Goal: Transaction & Acquisition: Subscribe to service/newsletter

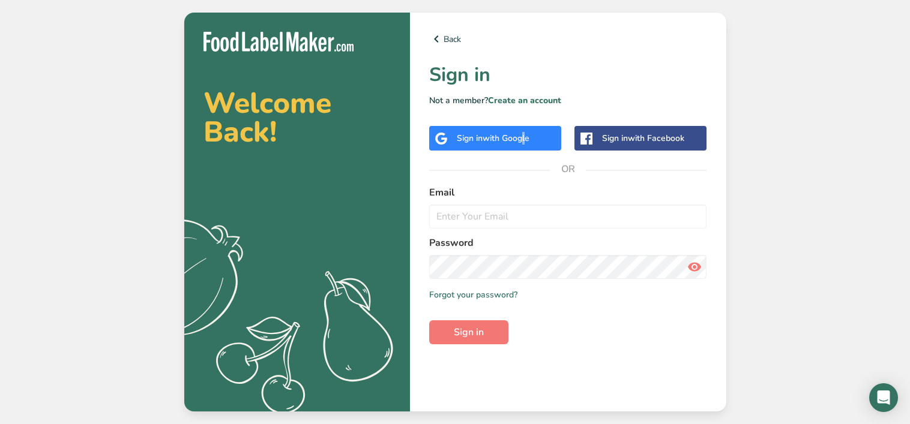
click at [523, 140] on span "with Google" at bounding box center [506, 138] width 47 height 11
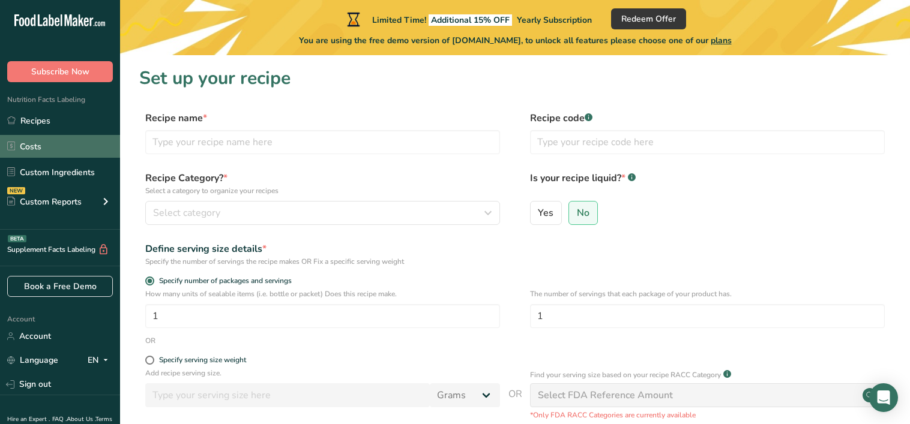
click at [41, 154] on link "Costs" at bounding box center [60, 146] width 120 height 23
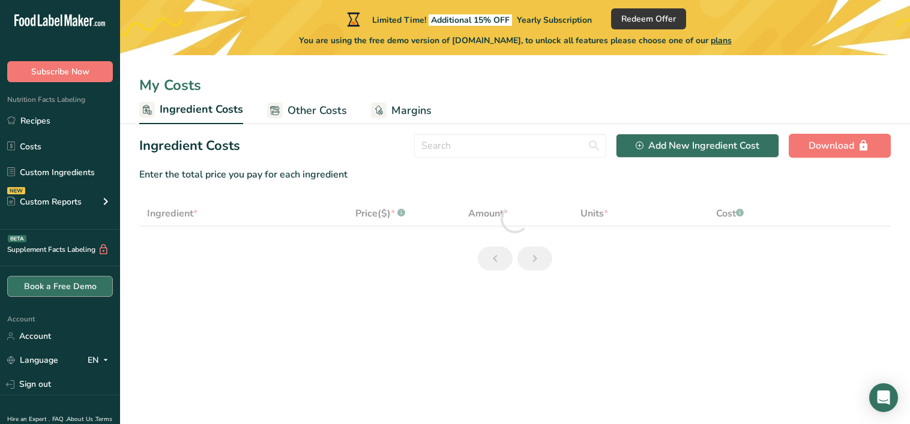
select select "1"
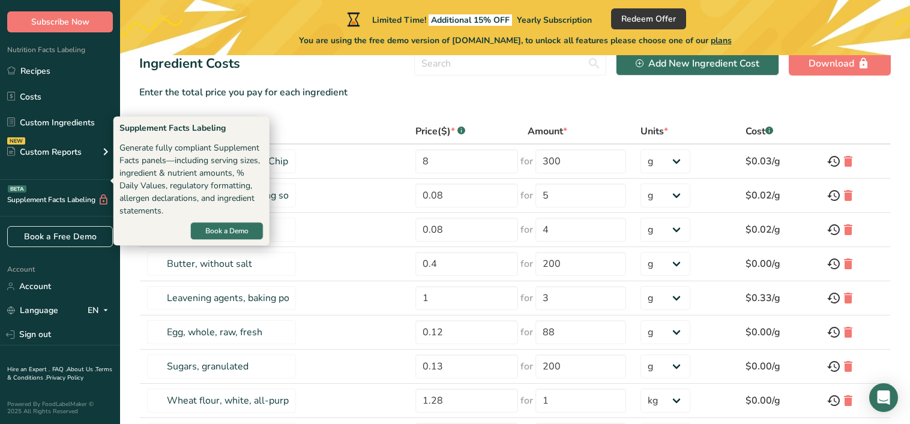
scroll to position [120, 0]
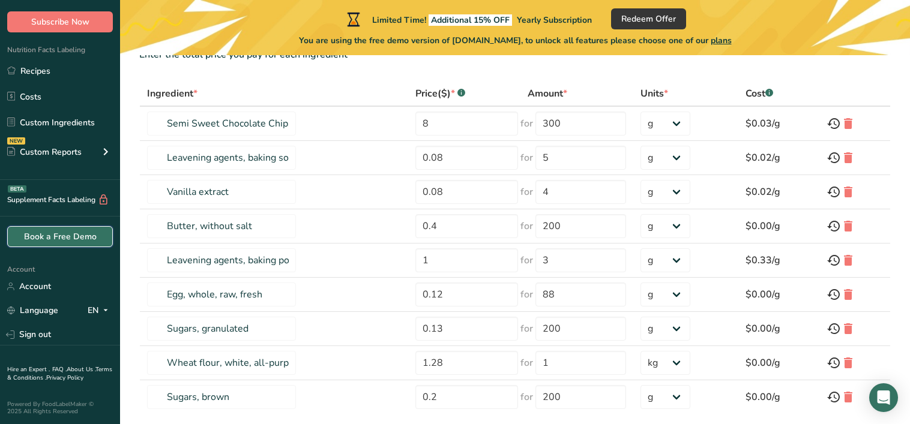
click at [76, 231] on link "Book a Free Demo" at bounding box center [60, 236] width 106 height 21
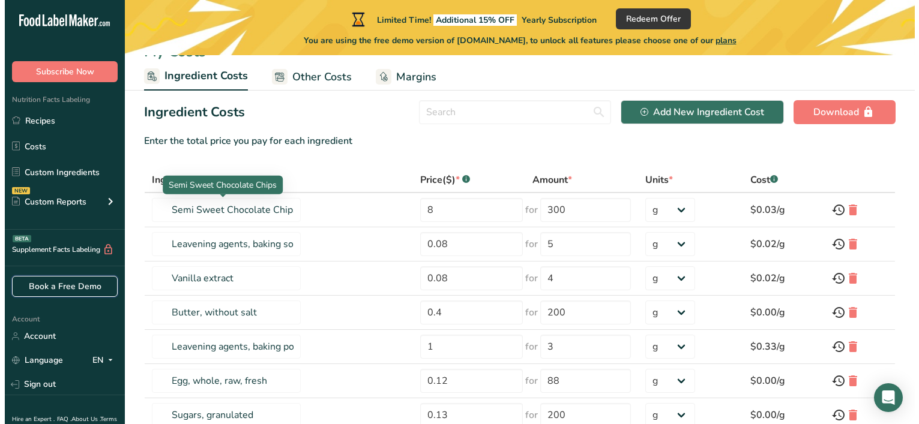
scroll to position [0, 0]
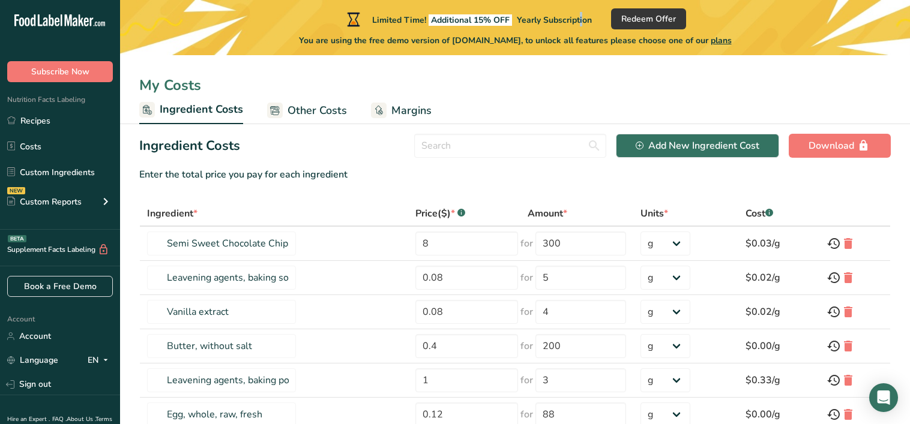
click at [547, 18] on span "Yearly Subscription" at bounding box center [554, 19] width 75 height 11
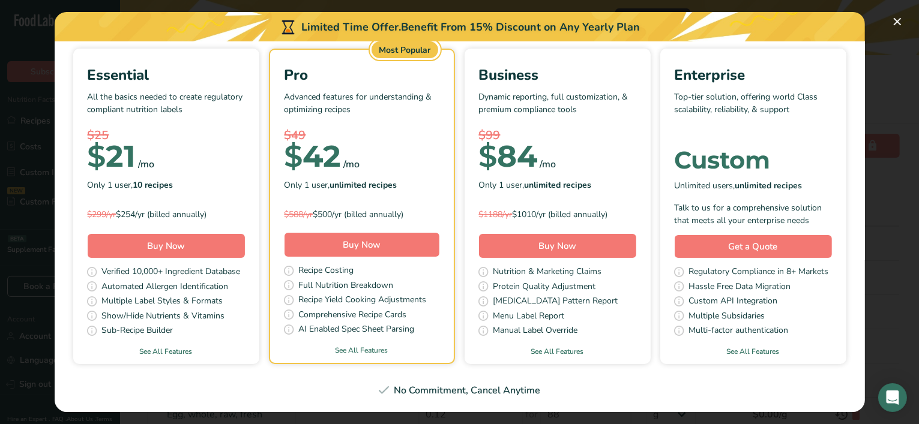
scroll to position [60, 0]
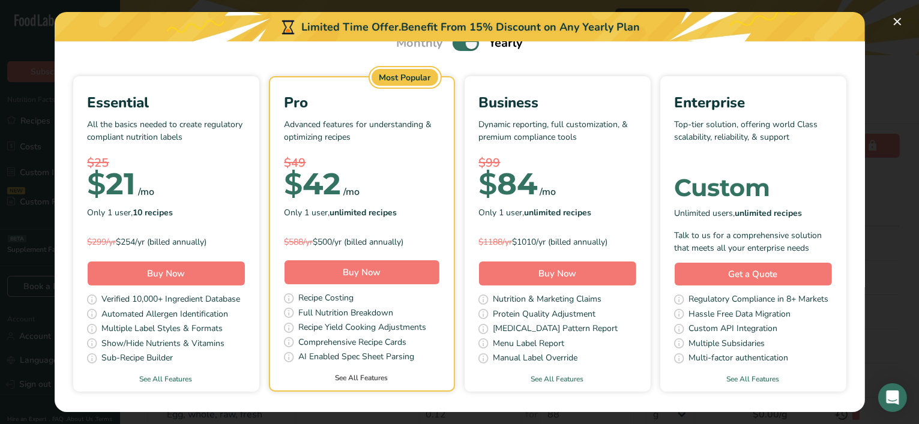
click at [444, 373] on link "See All Features" at bounding box center [362, 378] width 184 height 11
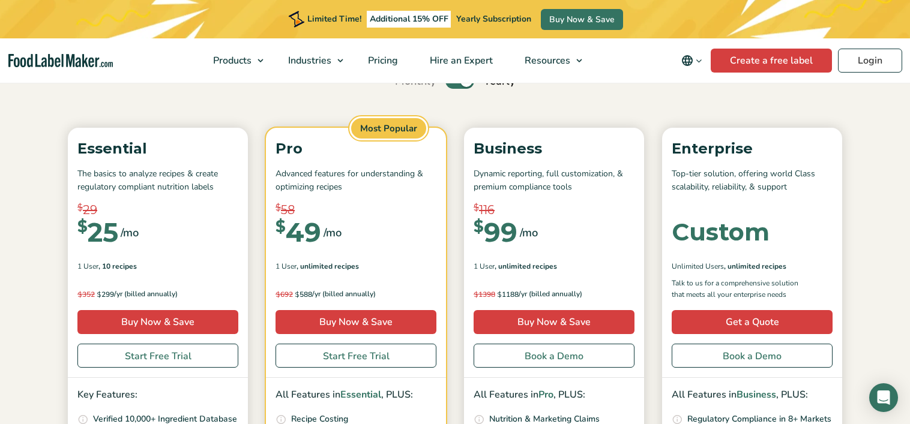
scroll to position [120, 0]
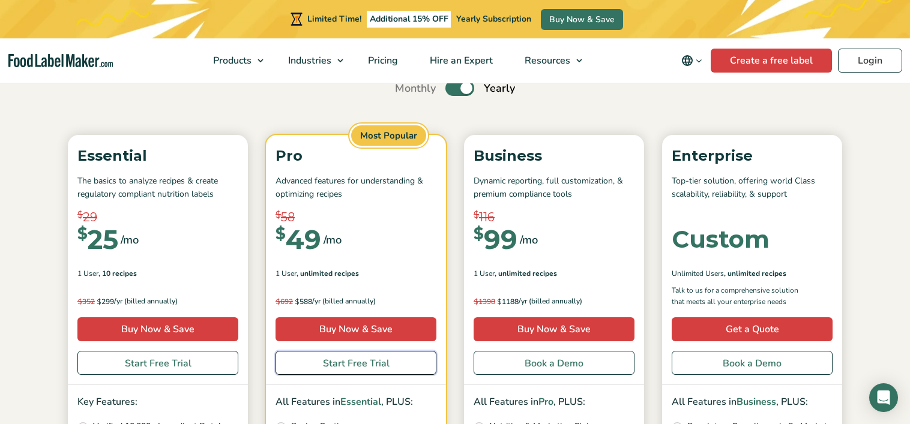
click at [338, 366] on link "Start Free Trial" at bounding box center [356, 363] width 161 height 24
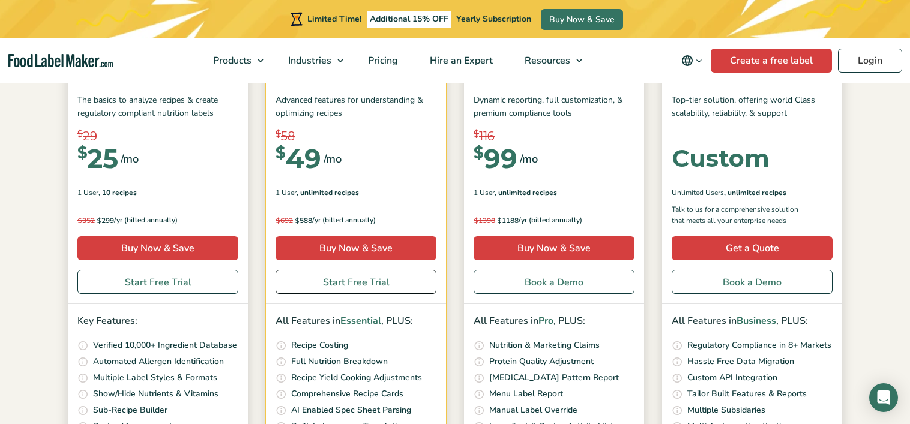
scroll to position [180, 0]
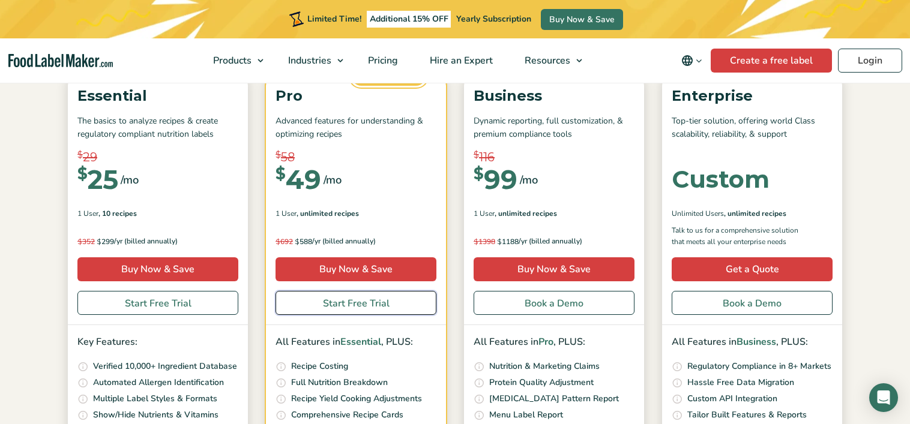
click at [336, 305] on link "Start Free Trial" at bounding box center [356, 303] width 161 height 24
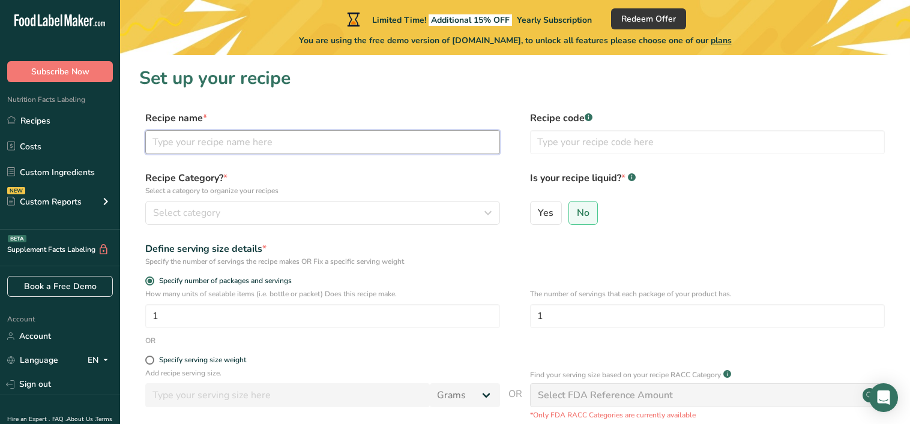
click at [241, 137] on input "text" at bounding box center [322, 142] width 355 height 24
type input "Pinita Bread"
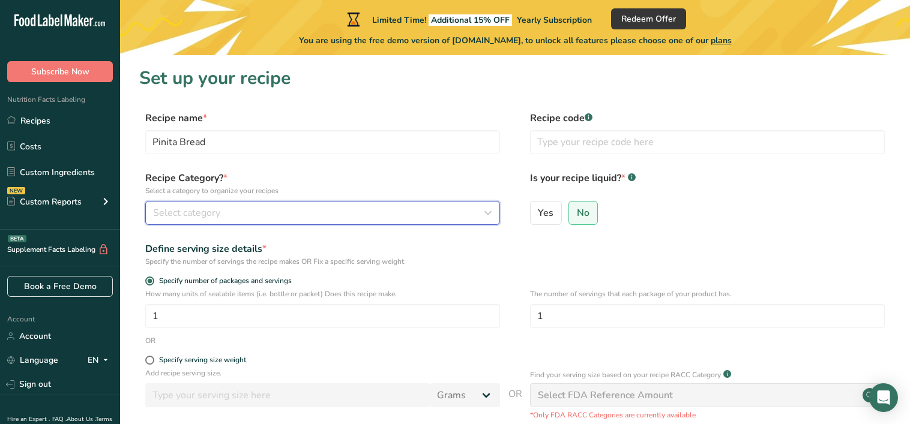
click at [231, 211] on div "Select category" at bounding box center [319, 213] width 332 height 14
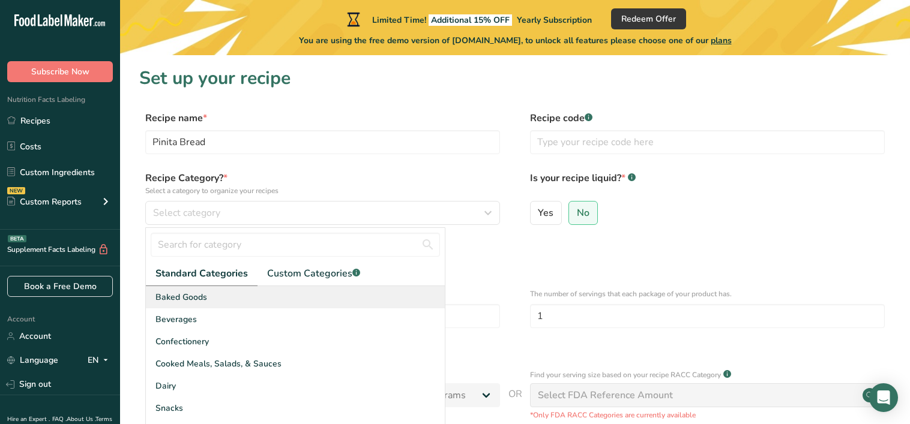
click at [163, 295] on span "Baked Goods" at bounding box center [181, 297] width 52 height 13
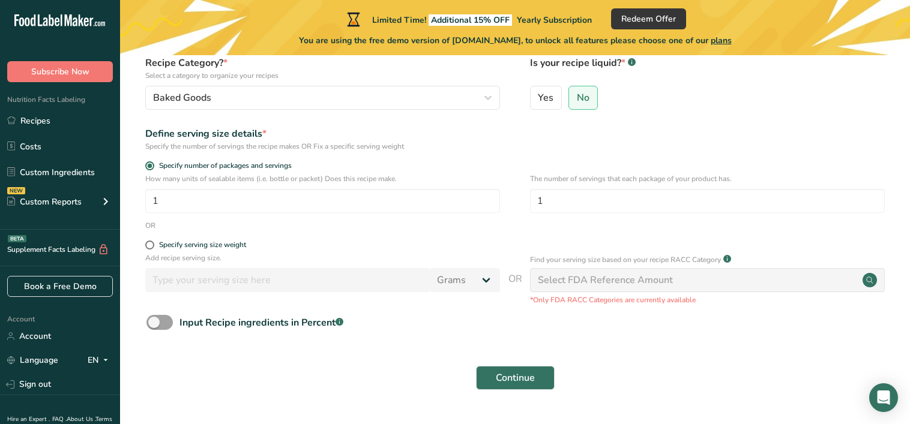
scroll to position [120, 0]
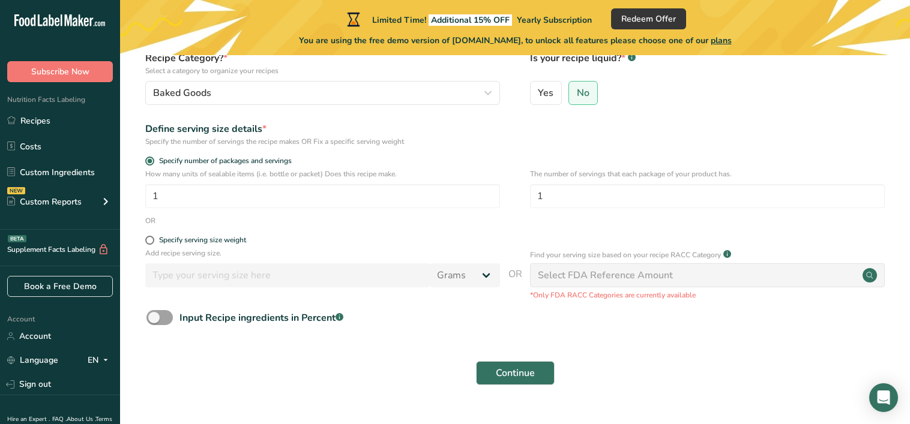
drag, startPoint x: 416, startPoint y: 143, endPoint x: 144, endPoint y: 147, distance: 272.0
click at [144, 147] on form "Recipe name * Pinita Bread Recipe code .a-a{fill:#347362;}.b-a{fill:#fff;} Reci…" at bounding box center [515, 192] width 752 height 402
copy div "Specify the number of servings the recipe makes OR Fix a specific serving weight"
drag, startPoint x: 267, startPoint y: 125, endPoint x: 291, endPoint y: 56, distance: 73.7
click at [281, 193] on input "1" at bounding box center [322, 196] width 355 height 24
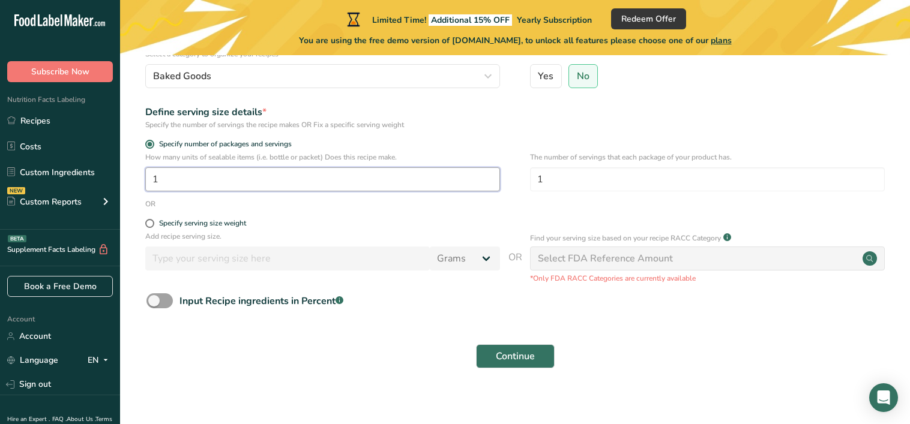
scroll to position [146, 0]
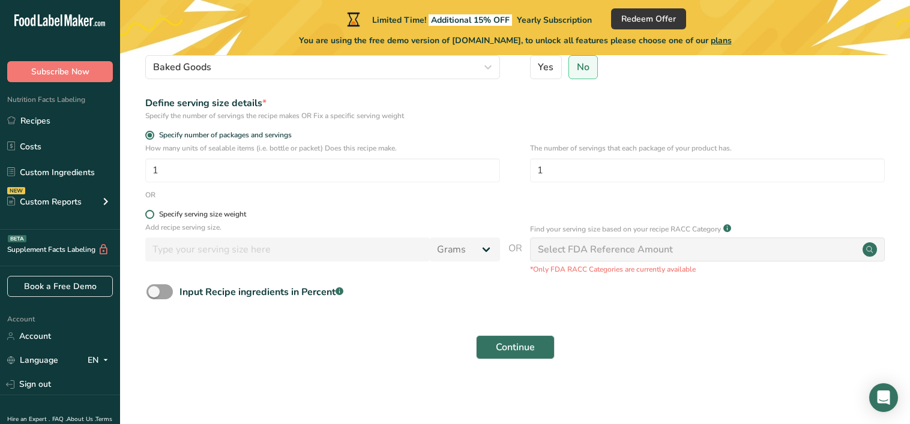
click at [151, 215] on span at bounding box center [149, 214] width 9 height 9
click at [151, 215] on input "Specify serving size weight" at bounding box center [149, 215] width 8 height 8
radio input "true"
radio input "false"
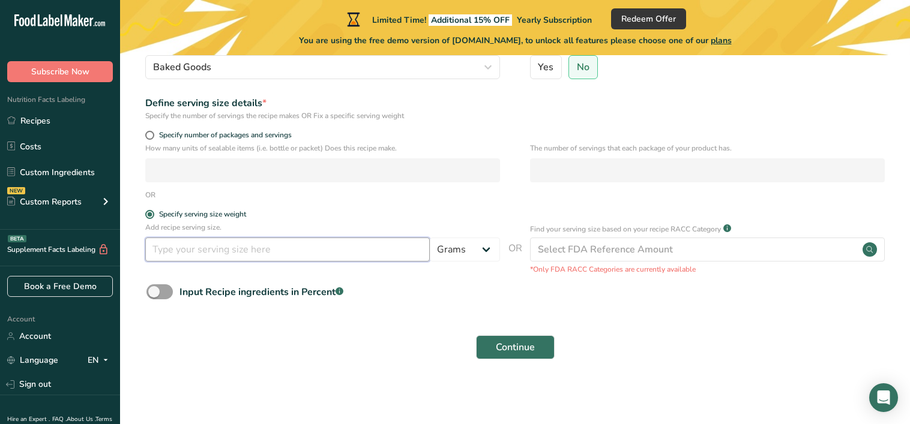
click at [168, 253] on input "number" at bounding box center [287, 250] width 285 height 24
click at [213, 246] on input "number" at bounding box center [287, 250] width 285 height 24
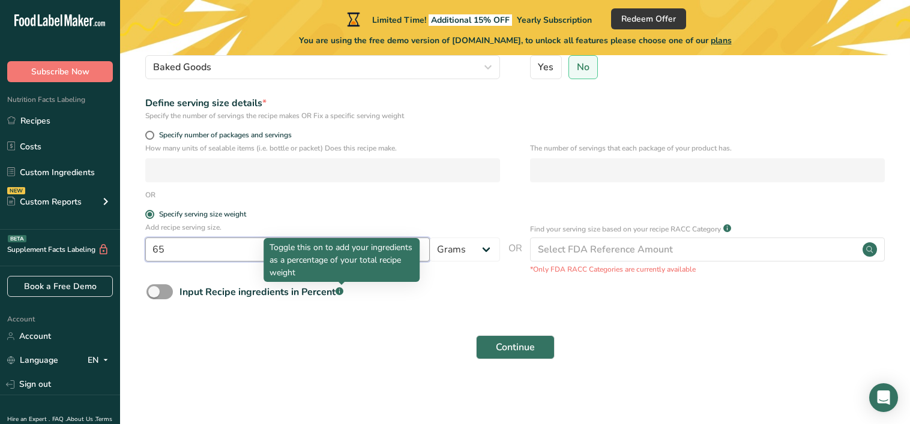
type input "65"
click at [357, 296] on div "Input Recipe ingredients in Percent .a-a{fill:#347362;}.b-a{fill:#fff;}" at bounding box center [515, 297] width 752 height 25
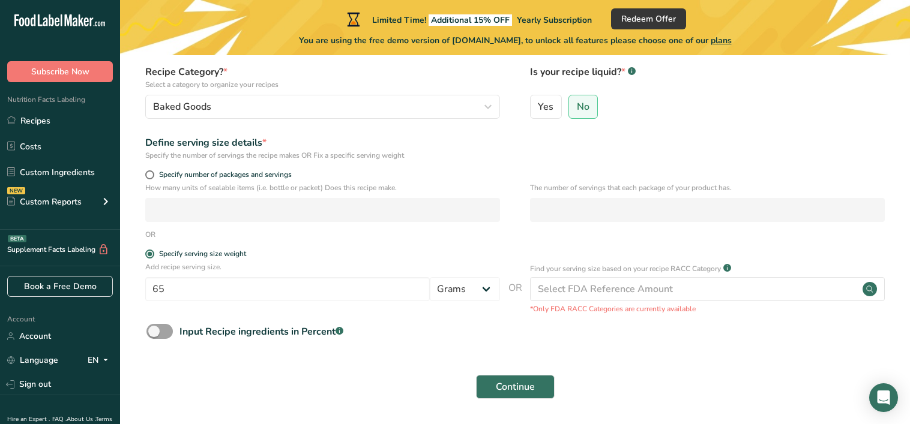
scroll to position [86, 0]
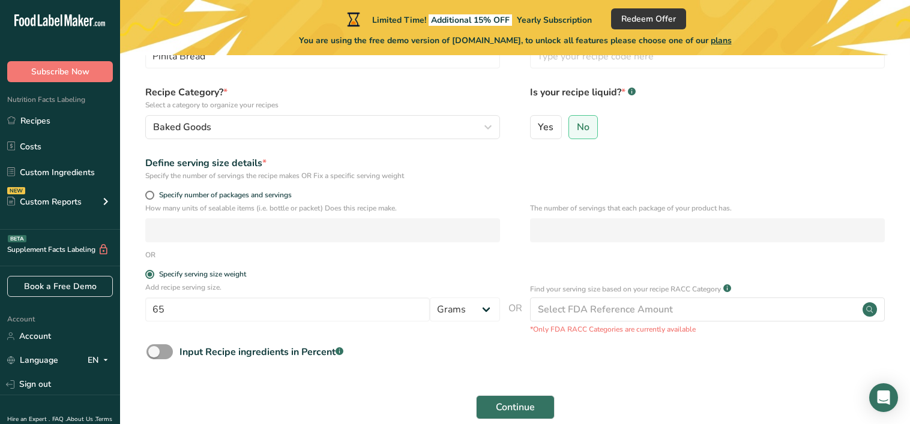
click at [142, 205] on div "How many units of sealable items (i.e. bottle or packet) Does this recipe make.…" at bounding box center [515, 226] width 752 height 47
click at [150, 196] on span at bounding box center [149, 195] width 9 height 9
click at [150, 196] on input "Specify number of packages and servings" at bounding box center [149, 195] width 8 height 8
radio input "true"
radio input "false"
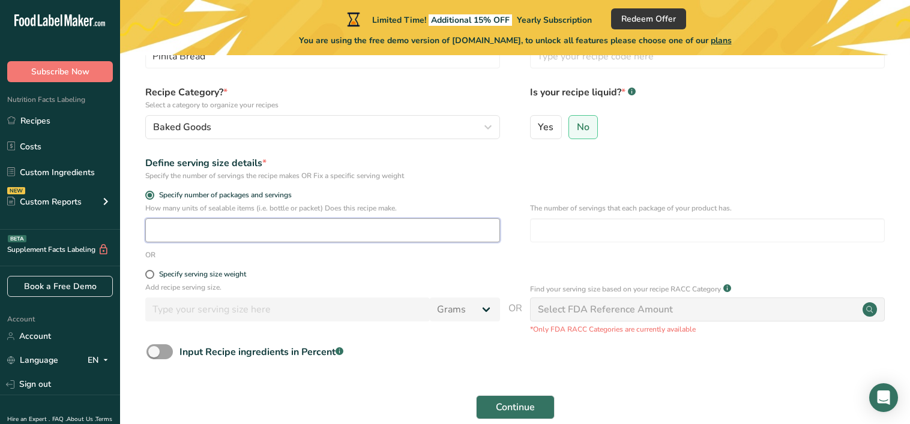
click at [262, 235] on input "number" at bounding box center [322, 231] width 355 height 24
type input "1"
type input "4"
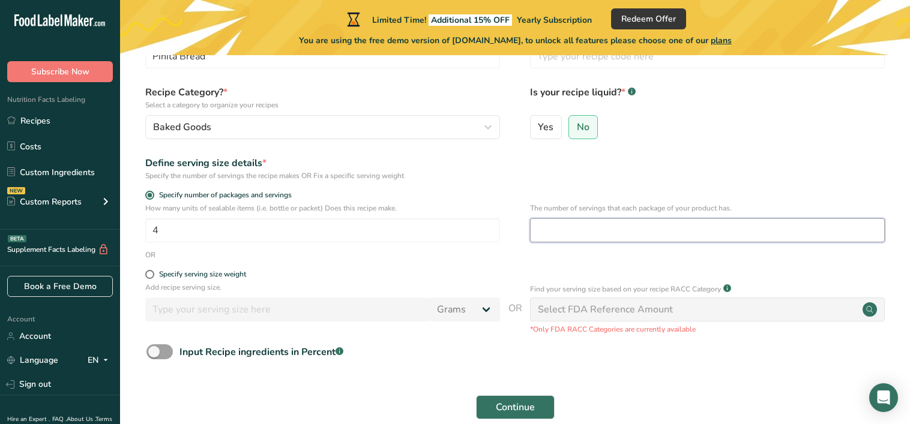
click at [604, 229] on input "number" at bounding box center [707, 231] width 355 height 24
type input "65"
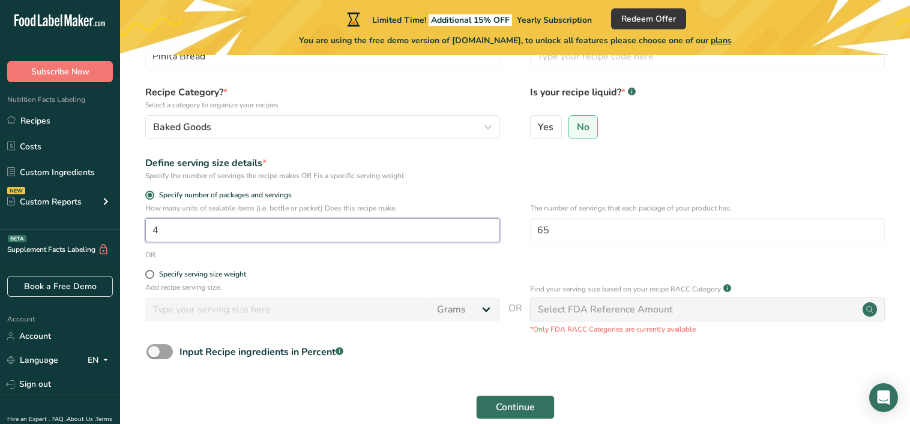
click at [229, 238] on input "4" at bounding box center [322, 231] width 355 height 24
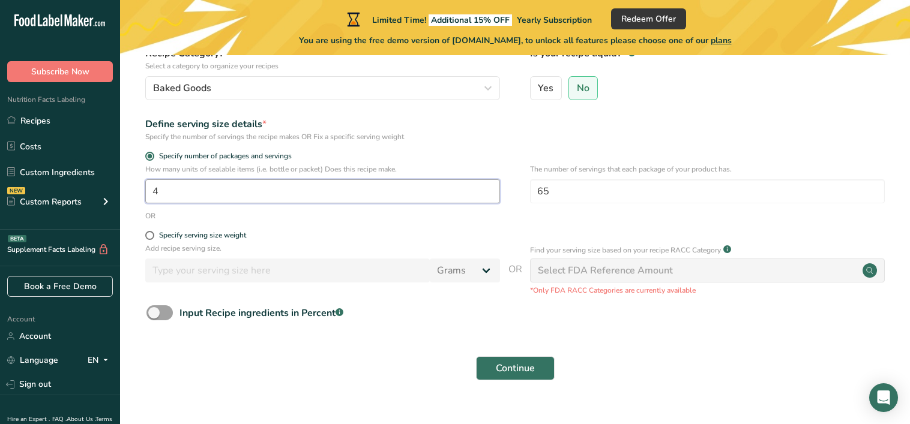
scroll to position [146, 0]
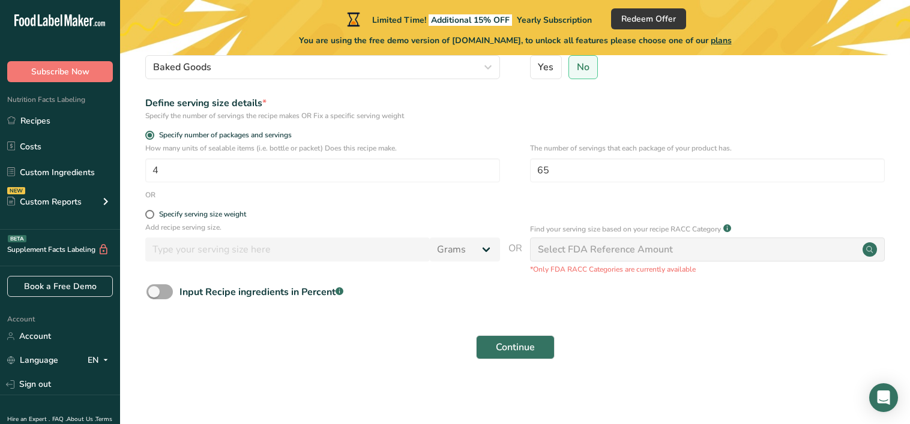
click at [151, 292] on span at bounding box center [159, 292] width 26 height 15
click at [151, 292] on input "Input Recipe ingredients in Percent .a-a{fill:#347362;}.b-a{fill:#fff;}" at bounding box center [150, 292] width 8 height 8
checkbox input "true"
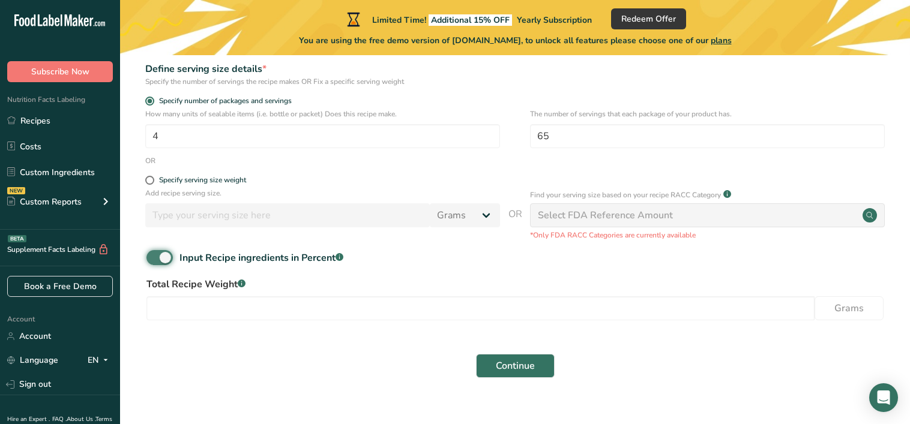
scroll to position [199, 0]
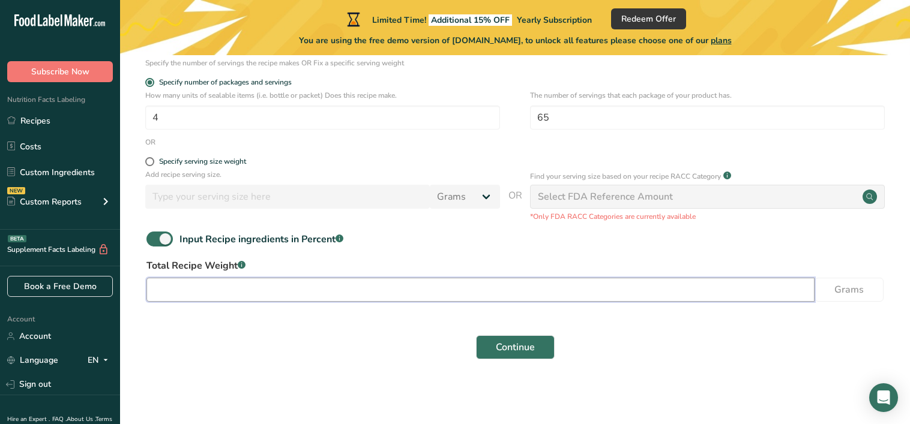
click at [216, 286] on input "number" at bounding box center [480, 290] width 668 height 24
click at [220, 289] on input "number" at bounding box center [480, 290] width 668 height 24
click at [283, 122] on input "4" at bounding box center [322, 118] width 355 height 24
click at [238, 291] on input "1900" at bounding box center [480, 290] width 668 height 24
type input "1800"
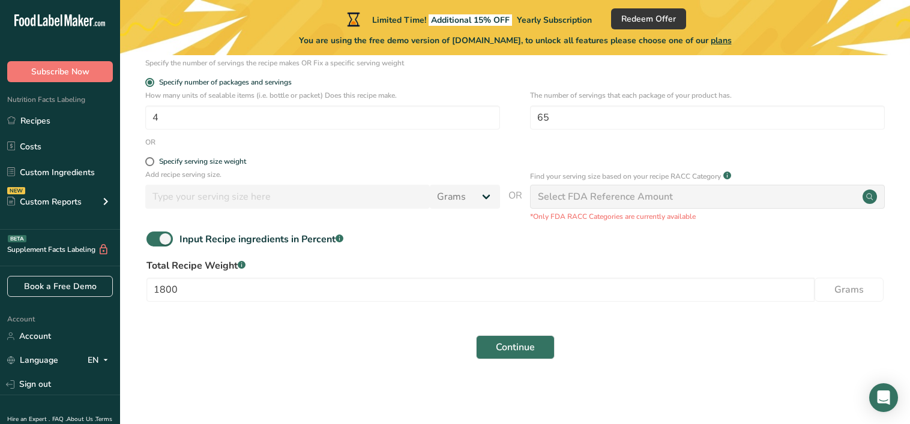
drag, startPoint x: 194, startPoint y: 346, endPoint x: 196, endPoint y: 337, distance: 9.7
click at [196, 339] on div "Continue" at bounding box center [515, 347] width 752 height 38
click at [190, 122] on input "4" at bounding box center [322, 118] width 355 height 24
type input "1"
type input "5"
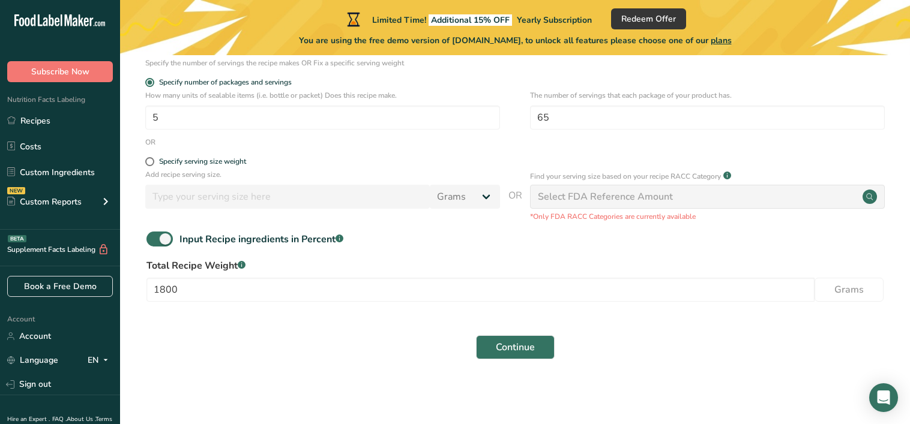
click at [193, 307] on div "Total Recipe Weight .a-a{fill:#347362;}.b-a{fill:#fff;} 1800 Grams" at bounding box center [515, 284] width 752 height 50
click at [194, 278] on input "1800" at bounding box center [480, 290] width 668 height 24
type input "1900"
click at [520, 341] on span "Continue" at bounding box center [515, 347] width 39 height 14
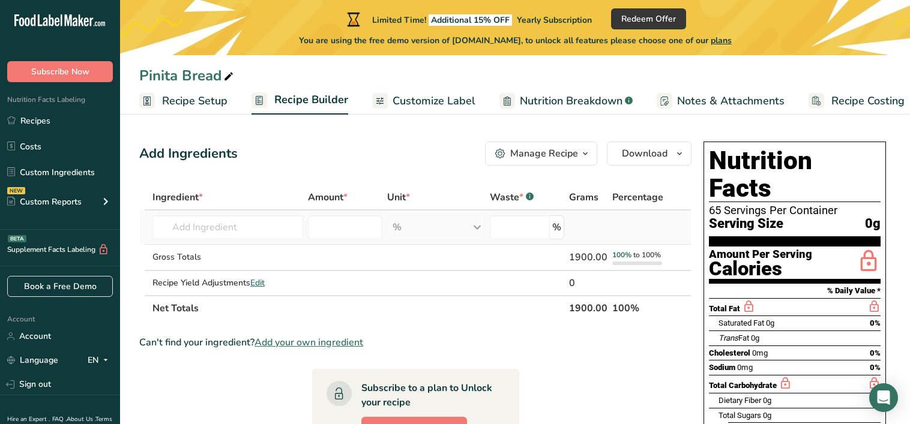
click at [477, 224] on div "% Weight Units g kg mg See more Volume Units l Volume units require a density c…" at bounding box center [436, 228] width 98 height 24
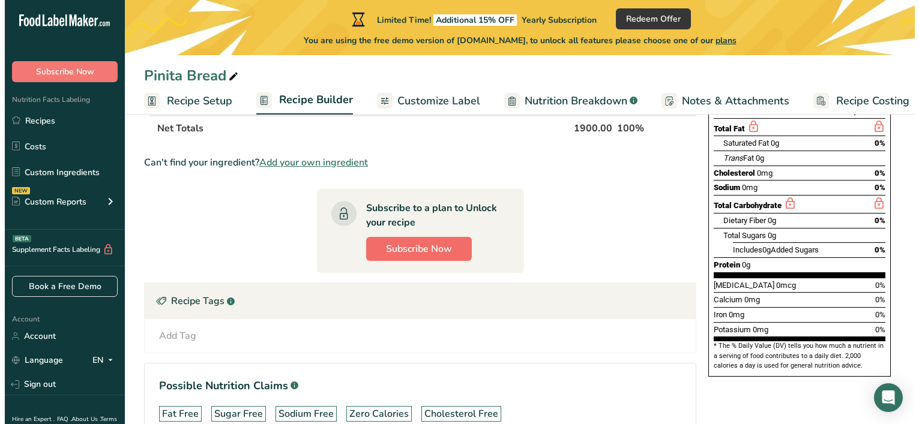
scroll to position [120, 0]
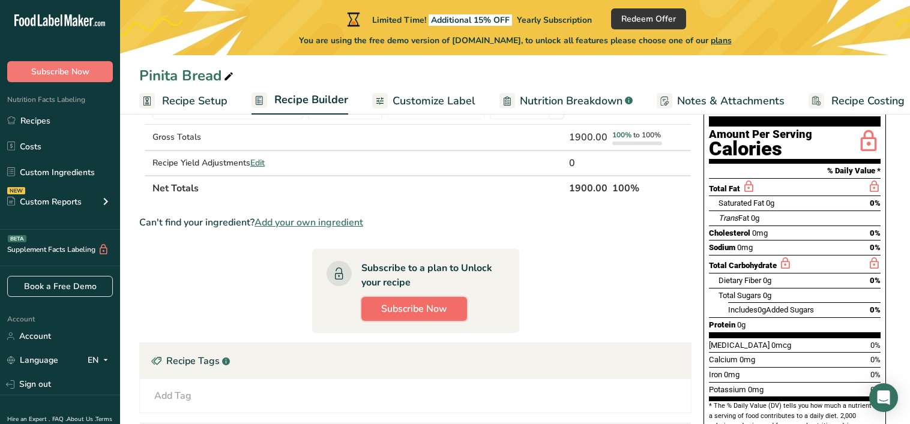
click at [418, 304] on span "Subscribe Now" at bounding box center [414, 309] width 66 height 14
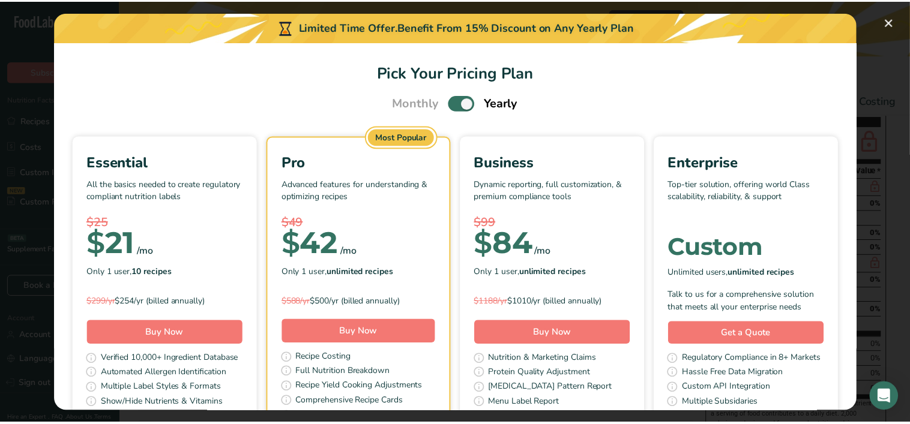
scroll to position [60, 0]
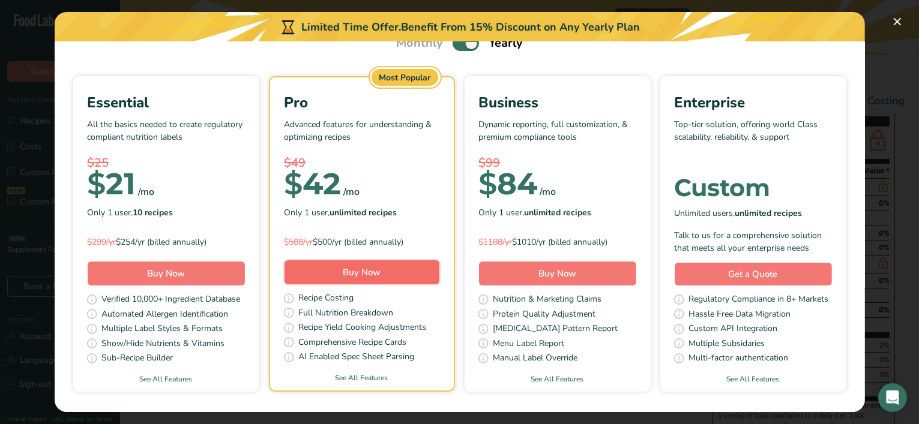
click at [428, 277] on button "Buy Now" at bounding box center [362, 273] width 155 height 24
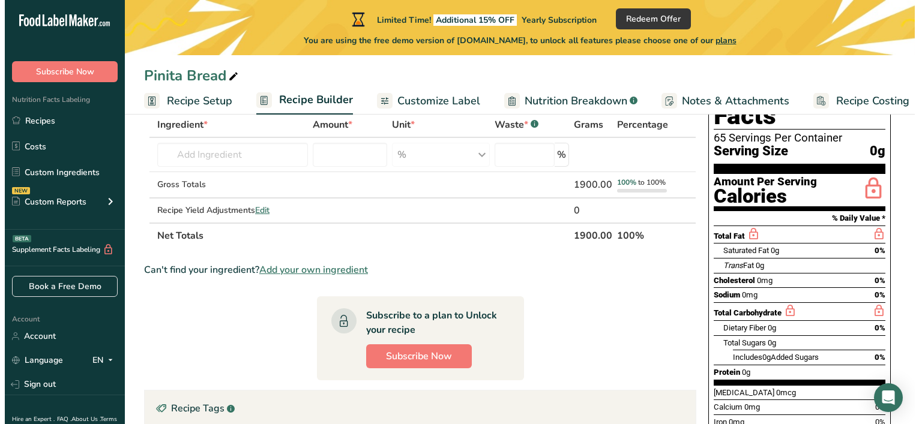
scroll to position [120, 0]
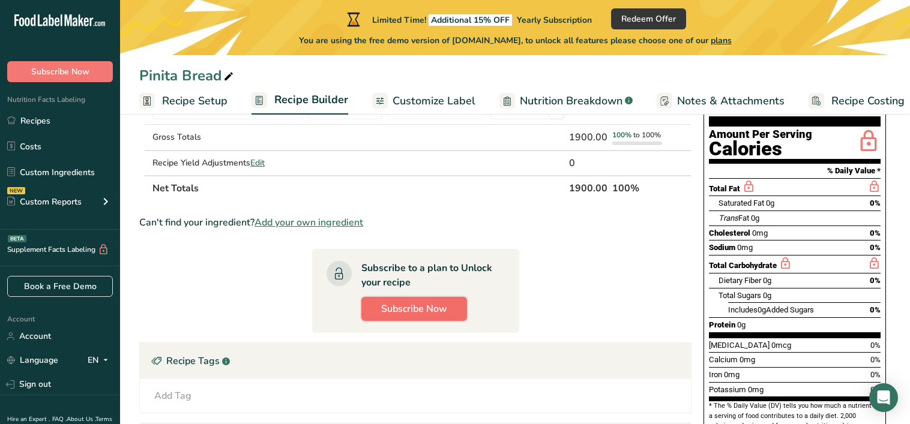
click at [412, 305] on span "Subscribe Now" at bounding box center [414, 309] width 66 height 14
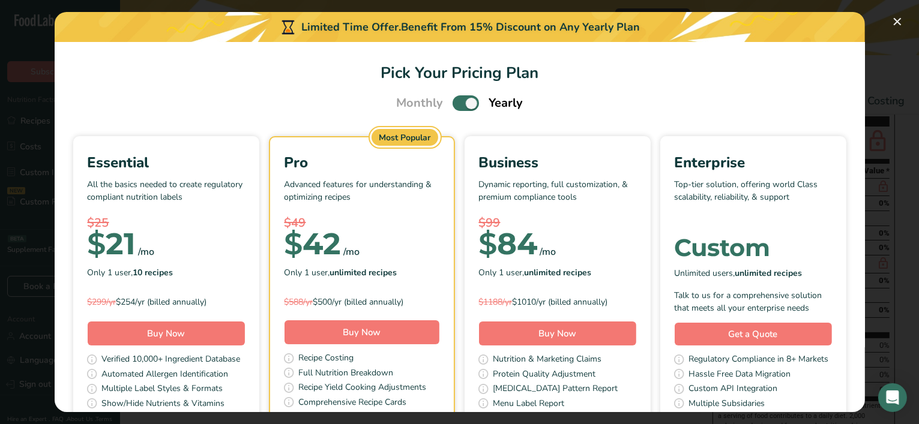
click at [342, 245] on div "$ 42" at bounding box center [313, 244] width 57 height 24
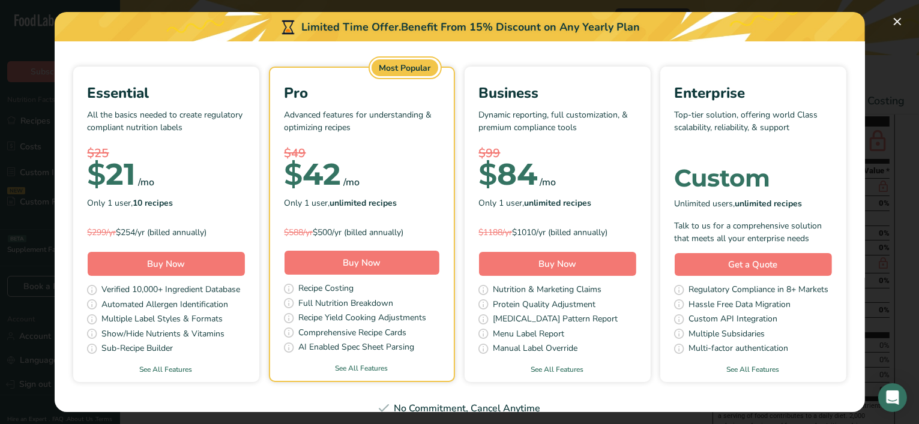
scroll to position [0, 0]
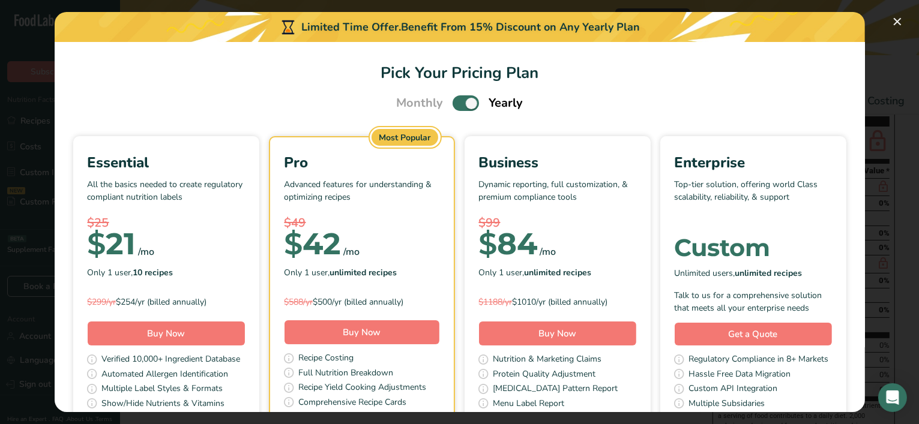
click at [411, 106] on span "Monthly" at bounding box center [419, 103] width 47 height 18
click at [470, 101] on span "Pick Your Pricing Plan Modal" at bounding box center [466, 102] width 26 height 15
click at [460, 101] on input "Pick Your Pricing Plan Modal" at bounding box center [457, 104] width 8 height 8
checkbox input "false"
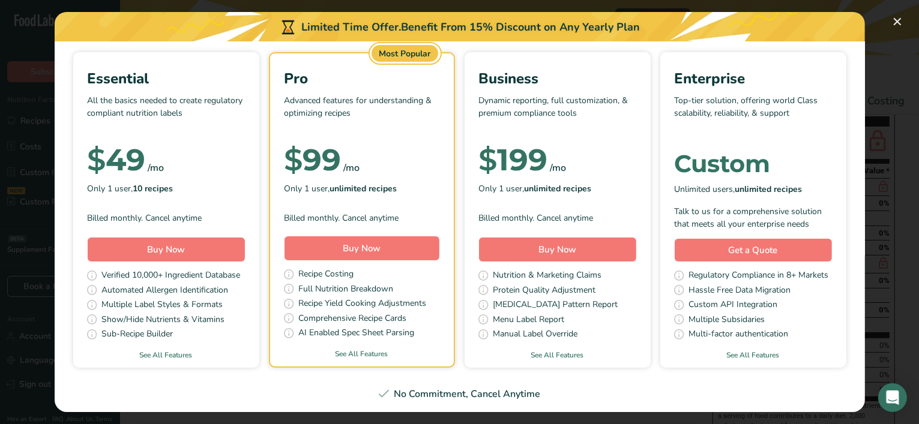
scroll to position [120, 0]
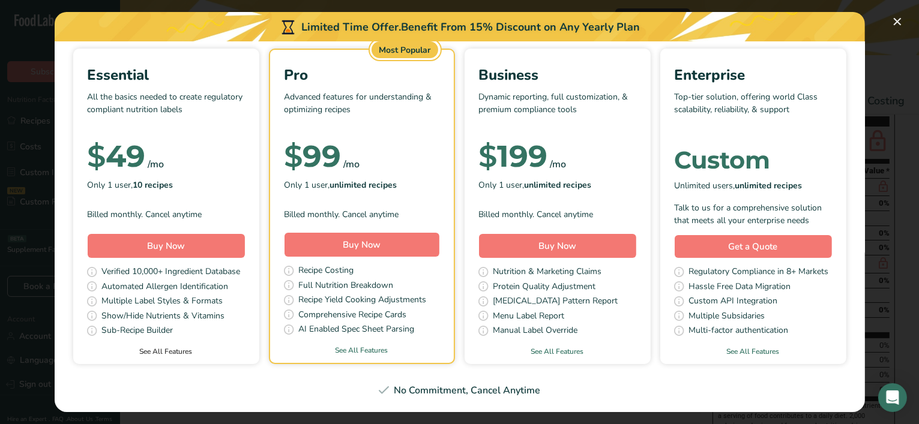
click at [251, 346] on link "See All Features" at bounding box center [166, 351] width 186 height 11
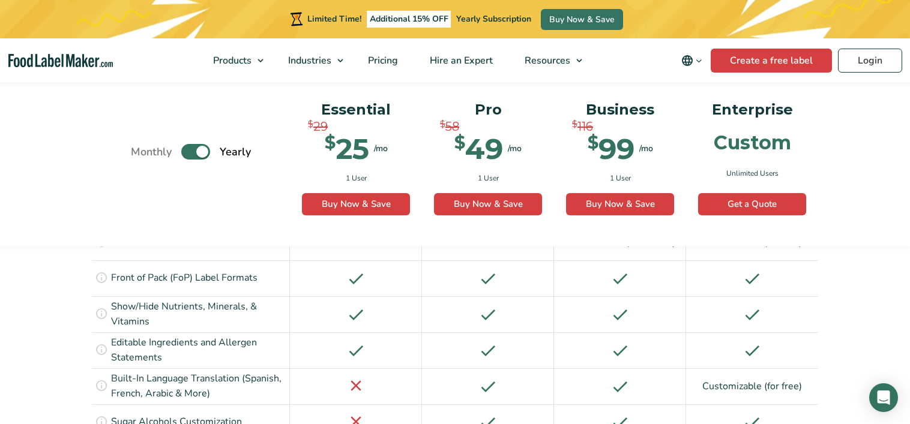
scroll to position [1303, 0]
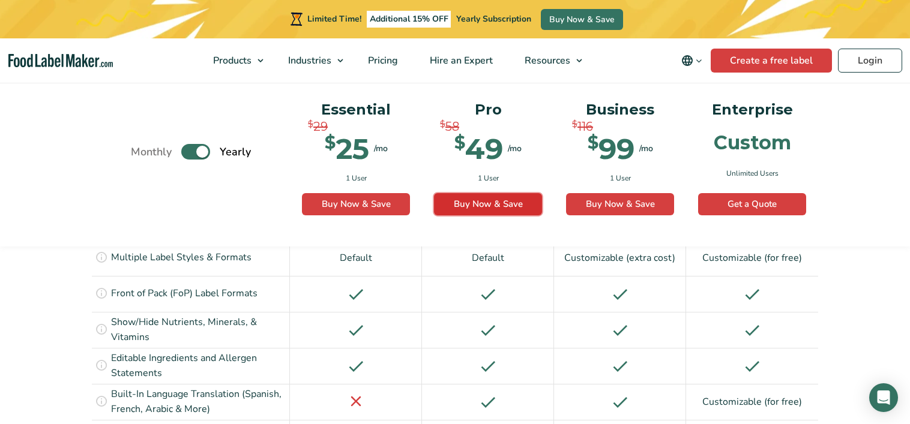
click at [480, 200] on link "Buy Now & Save" at bounding box center [488, 204] width 108 height 23
